Goal: Information Seeking & Learning: Learn about a topic

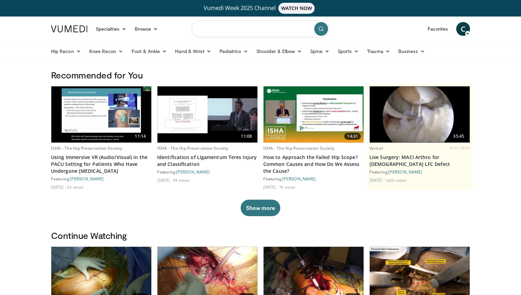
click at [256, 31] on input "Search topics, interventions" at bounding box center [260, 29] width 138 height 17
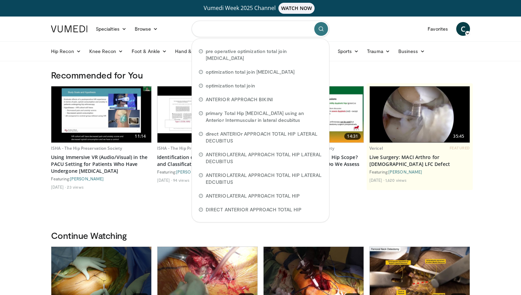
paste input "**********"
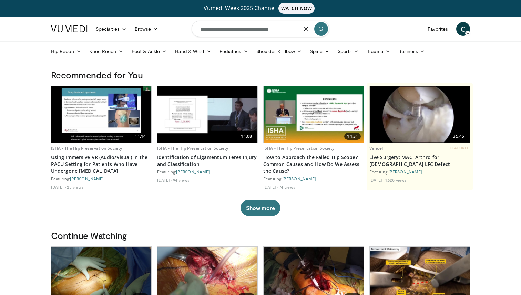
type input "**********"
click at [321, 29] on icon "submit" at bounding box center [321, 29] width 6 height 6
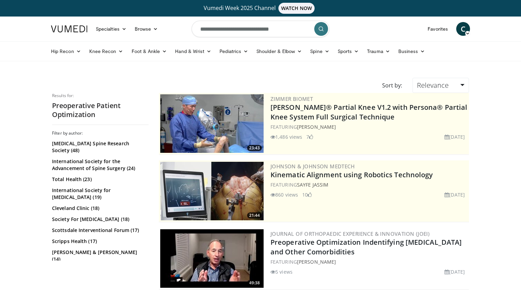
click at [285, 29] on input "**********" at bounding box center [260, 29] width 138 height 17
type input "**********"
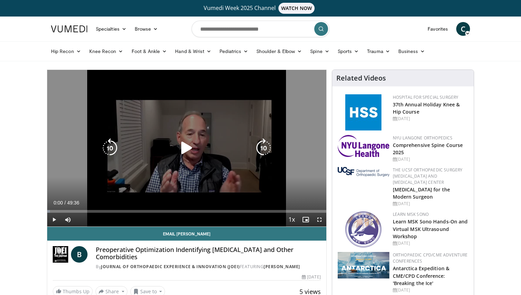
click at [183, 149] on icon "Video Player" at bounding box center [186, 147] width 19 height 19
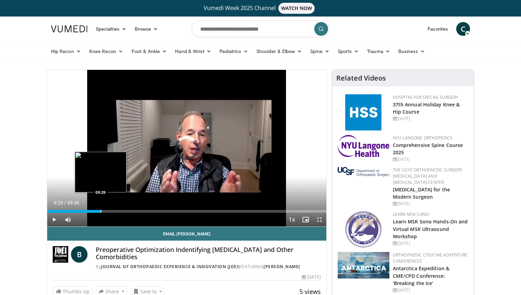
click at [101, 211] on div "Progress Bar" at bounding box center [101, 211] width 1 height 3
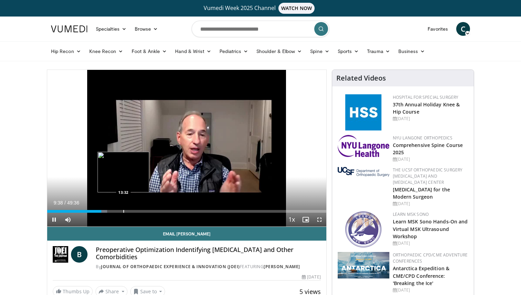
click at [123, 211] on div "Progress Bar" at bounding box center [123, 211] width 1 height 3
click at [122, 211] on div "Progress Bar" at bounding box center [122, 211] width 1 height 3
click at [119, 211] on div "Progress Bar" at bounding box center [119, 211] width 1 height 3
click at [117, 212] on div "Progress Bar" at bounding box center [117, 211] width 1 height 3
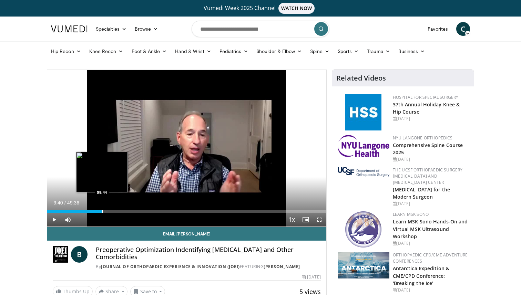
click at [102, 211] on div "Loaded : 19.82% 09:40 09:44" at bounding box center [186, 211] width 279 height 3
click at [97, 211] on div "Progress Bar" at bounding box center [97, 211] width 1 height 3
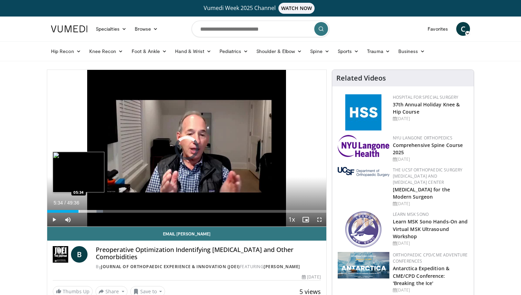
click at [78, 212] on div "Progress Bar" at bounding box center [78, 211] width 1 height 3
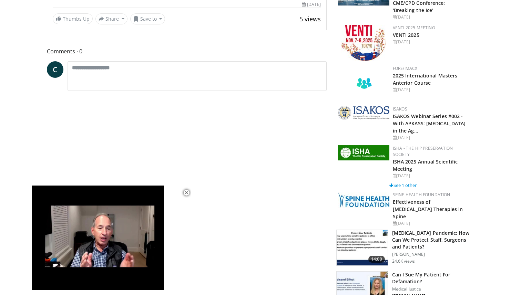
scroll to position [274, 0]
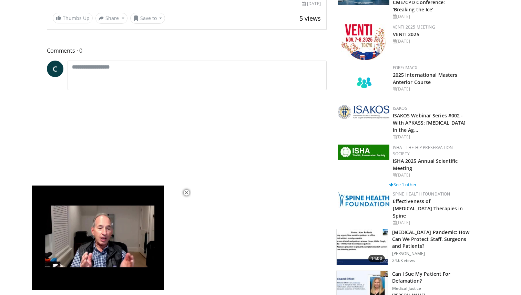
click at [362, 156] on img at bounding box center [363, 152] width 52 height 15
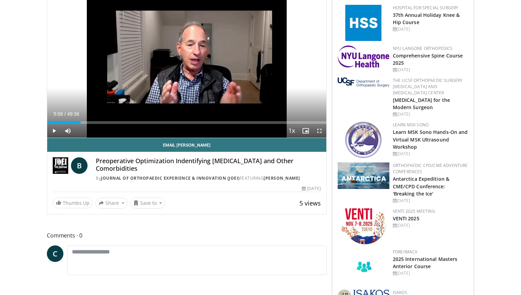
scroll to position [0, 0]
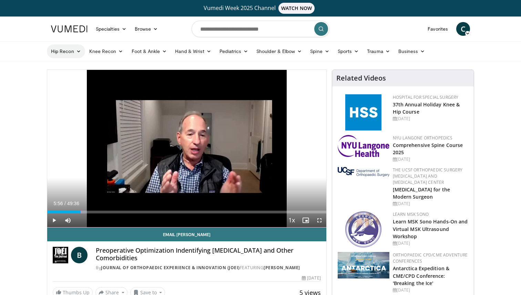
click at [74, 54] on link "Hip Recon" at bounding box center [66, 51] width 38 height 14
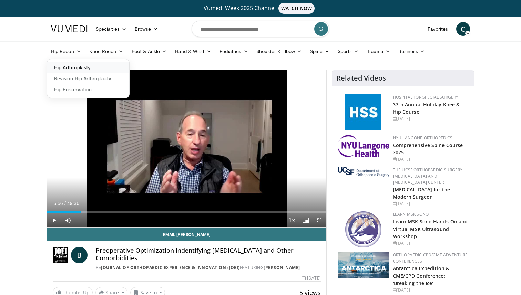
click at [76, 66] on link "Hip Arthroplasty" at bounding box center [88, 67] width 82 height 11
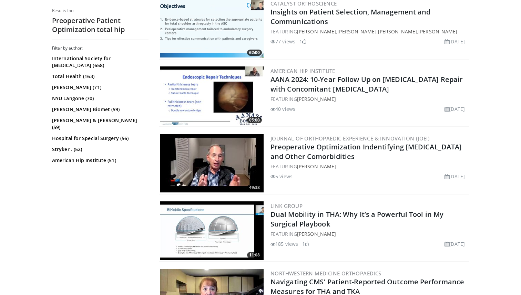
scroll to position [367, 0]
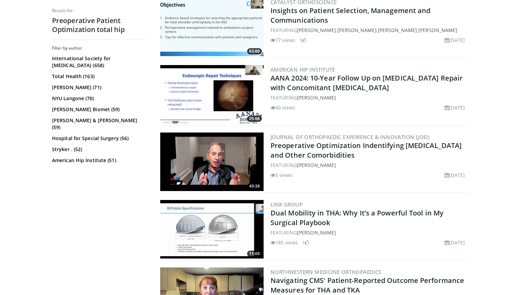
click at [274, 54] on div "Catalyst OrthoScience Insights on Patient Selection, Management and Communicati…" at bounding box center [368, 27] width 197 height 59
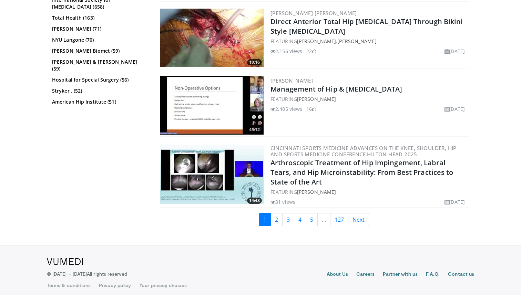
scroll to position [1642, 0]
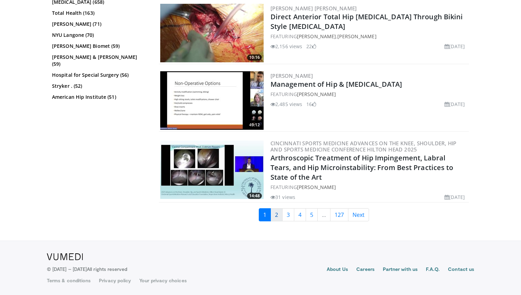
click at [272, 212] on link "2" at bounding box center [276, 214] width 12 height 13
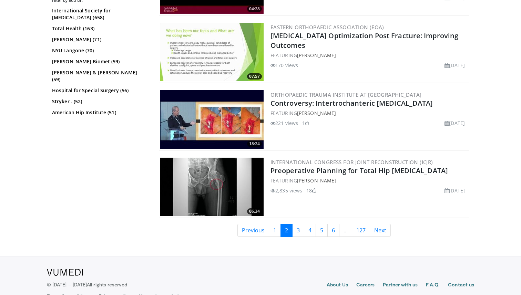
scroll to position [1624, 0]
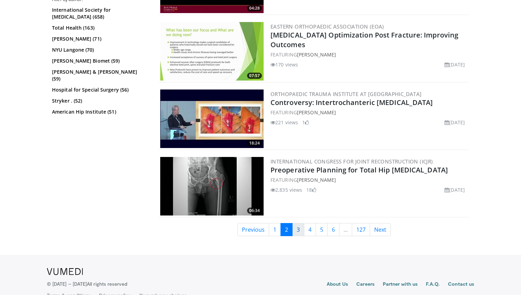
click at [294, 228] on link "3" at bounding box center [298, 229] width 12 height 13
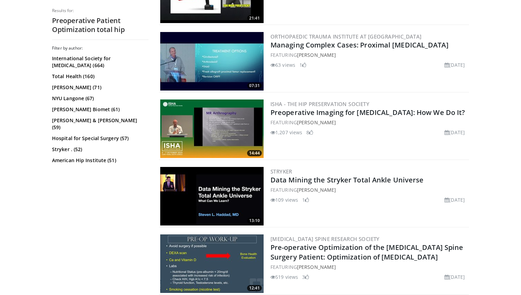
scroll to position [400, 0]
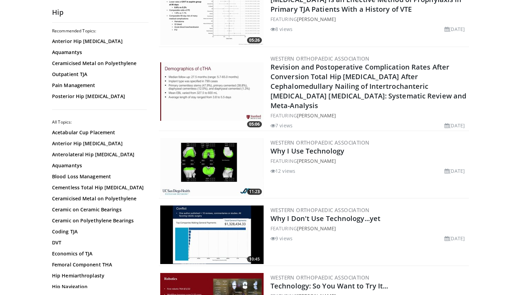
scroll to position [386, 0]
